Goal: Check status: Check status

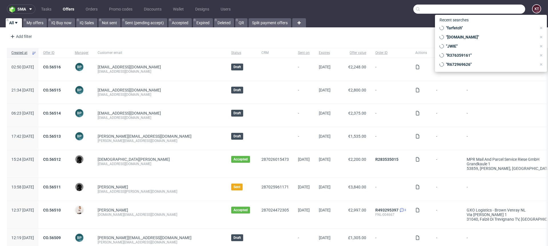
click at [497, 12] on input "text" at bounding box center [469, 9] width 112 height 9
paste input "R693768211"
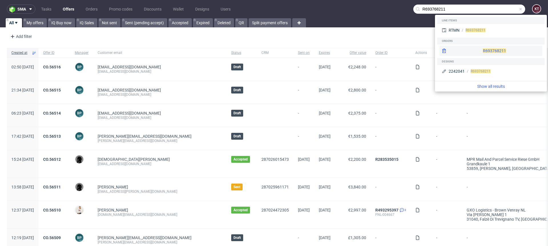
type input "R693768211"
click at [478, 48] on div "R693768211" at bounding box center [491, 51] width 103 height 10
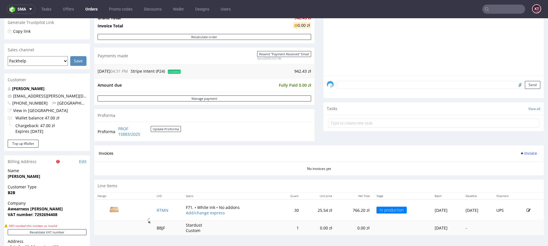
scroll to position [173, 0]
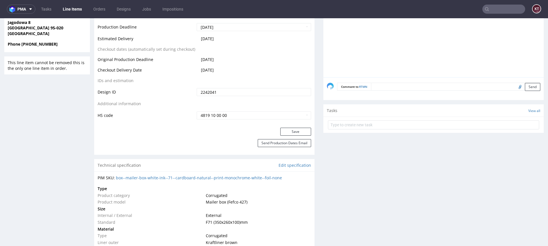
scroll to position [345, 0]
